Goal: Navigation & Orientation: Go to known website

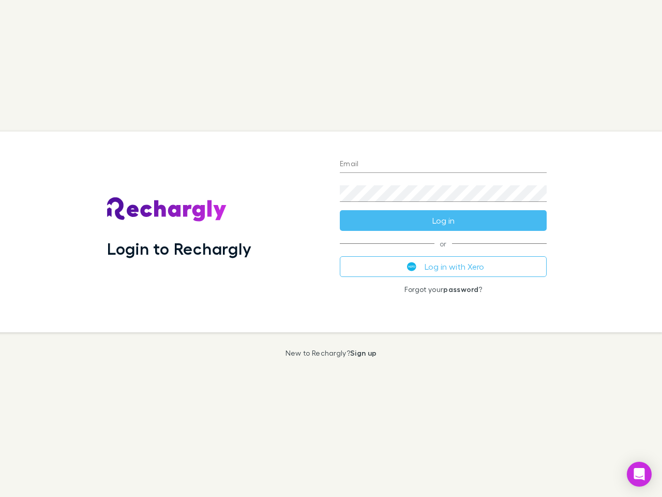
click at [331, 248] on div "Login to Rechargly" at bounding box center [215, 231] width 233 height 201
click at [443, 164] on input "Email" at bounding box center [443, 164] width 207 height 17
click at [443, 220] on button "Log in" at bounding box center [443, 220] width 207 height 21
click at [443, 266] on div "Email Password Log in or Log in with Xero Forgot your password ?" at bounding box center [443, 231] width 223 height 201
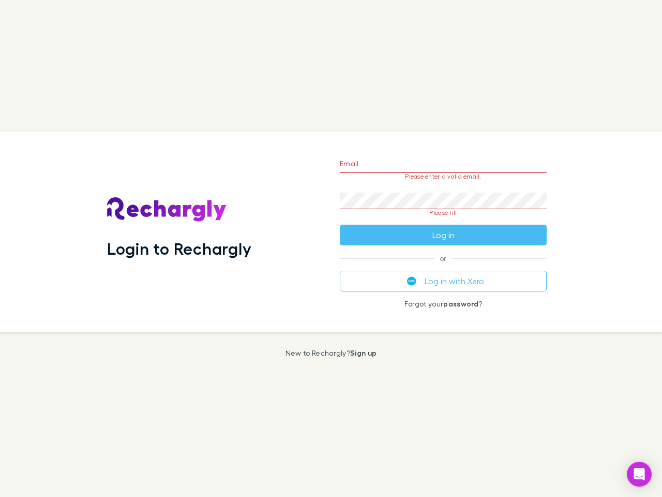
click at [639, 474] on icon "Open Intercom Messenger" at bounding box center [639, 474] width 11 height 12
